Goal: Use online tool/utility

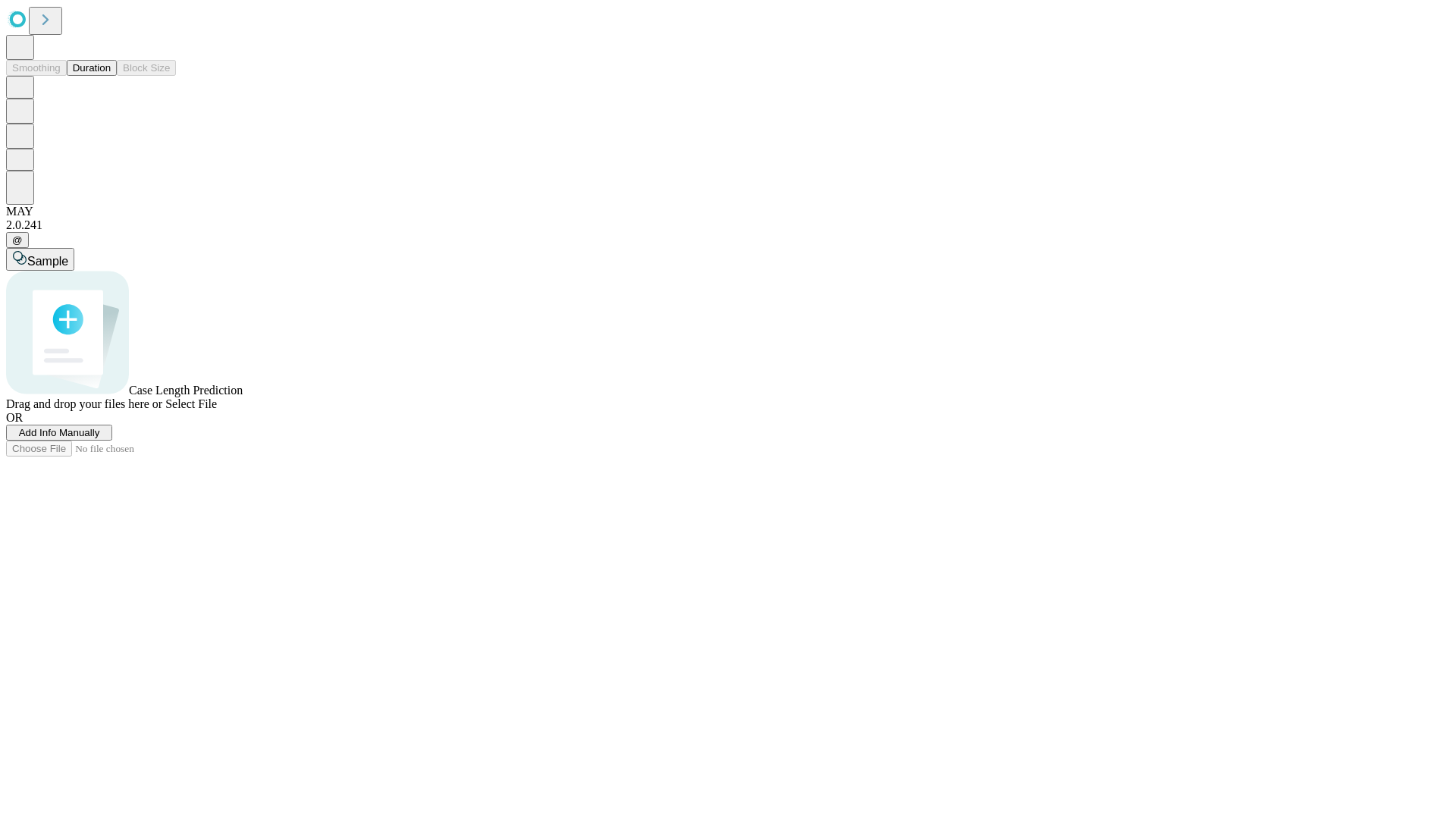
click at [217, 410] on span "Select File" at bounding box center [190, 403] width 51 height 13
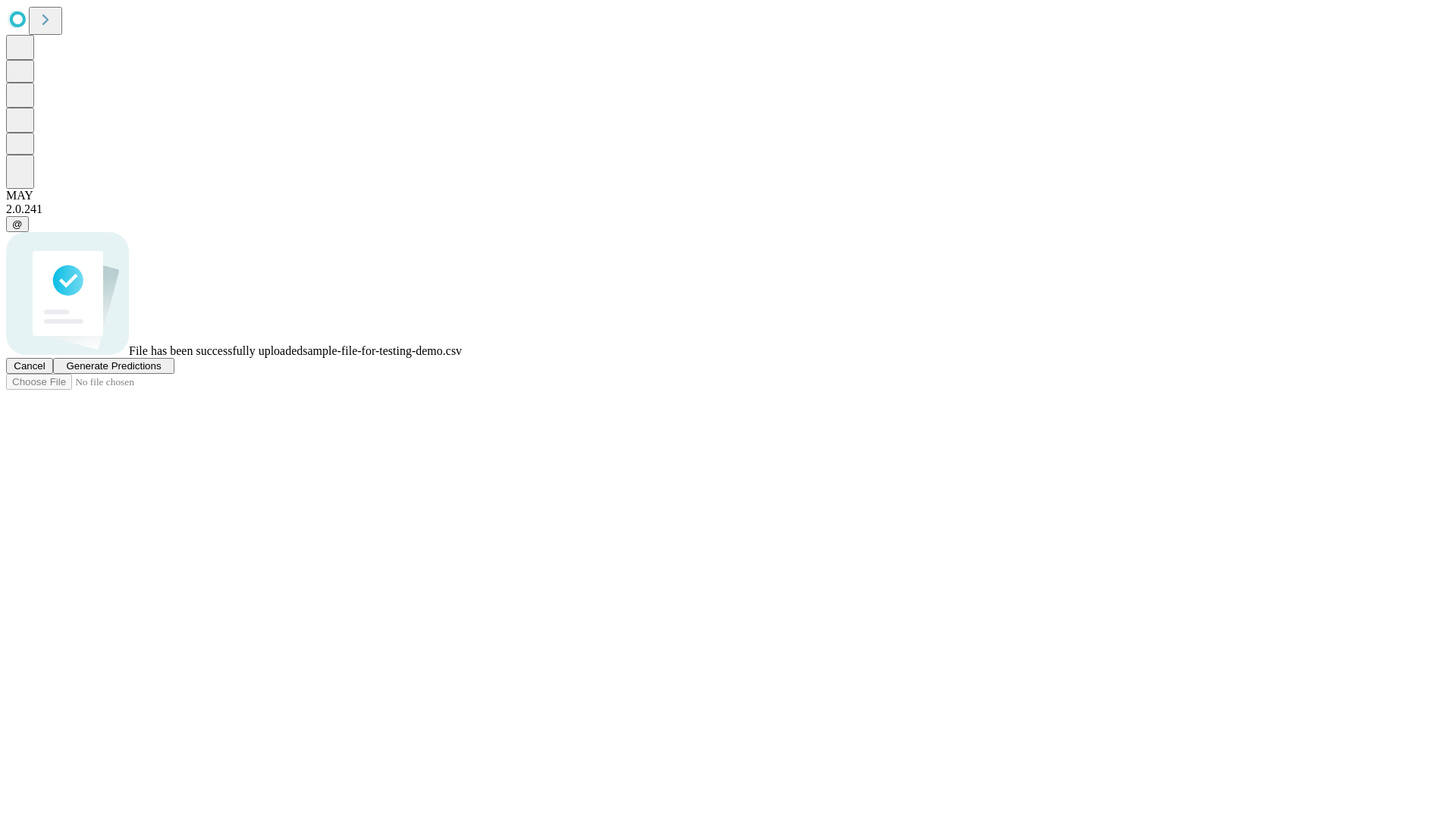
click at [161, 371] on span "Generate Predictions" at bounding box center [113, 365] width 95 height 12
